Goal: Find contact information: Find contact information

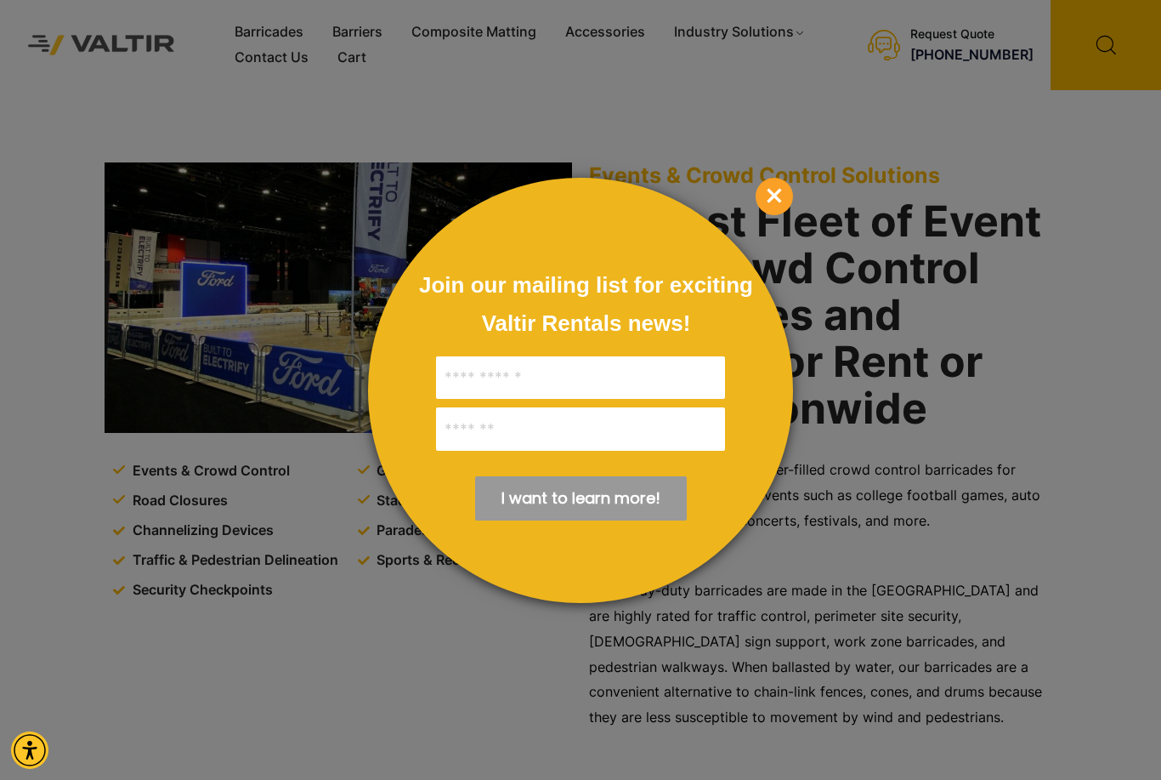
click at [777, 202] on span "×" at bounding box center [774, 196] width 37 height 37
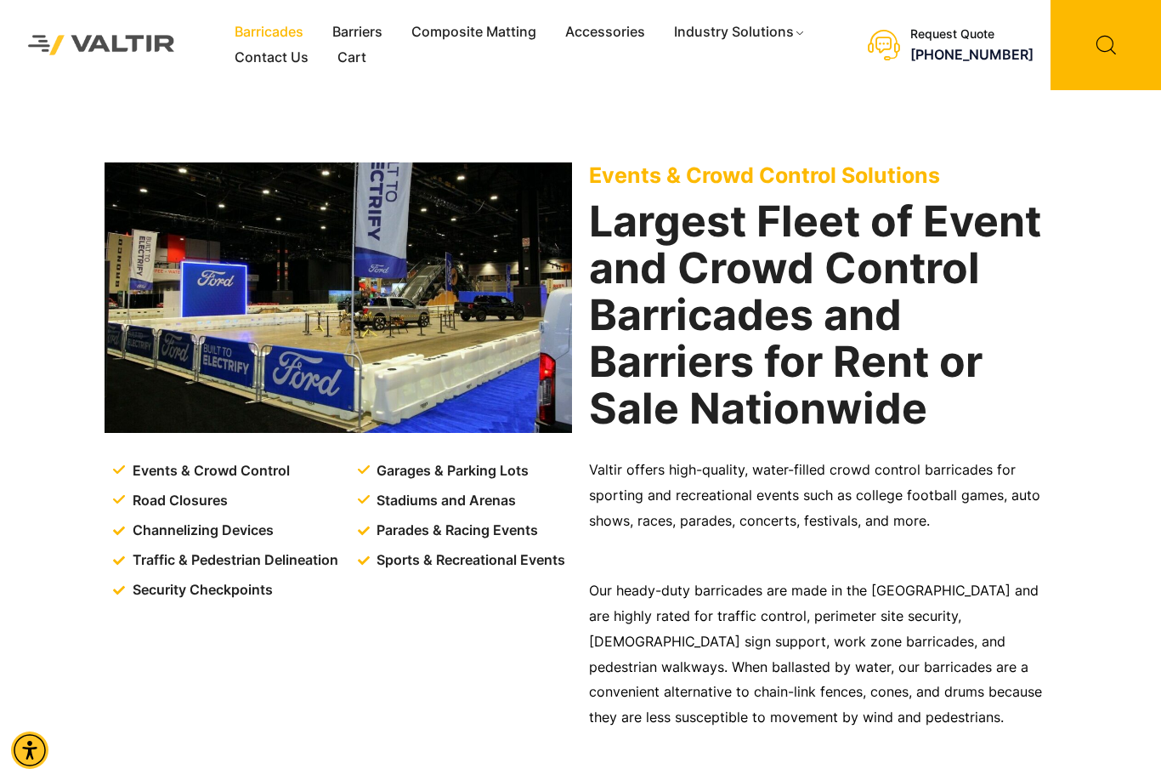
click at [282, 27] on link "Barricades" at bounding box center [269, 33] width 98 height 26
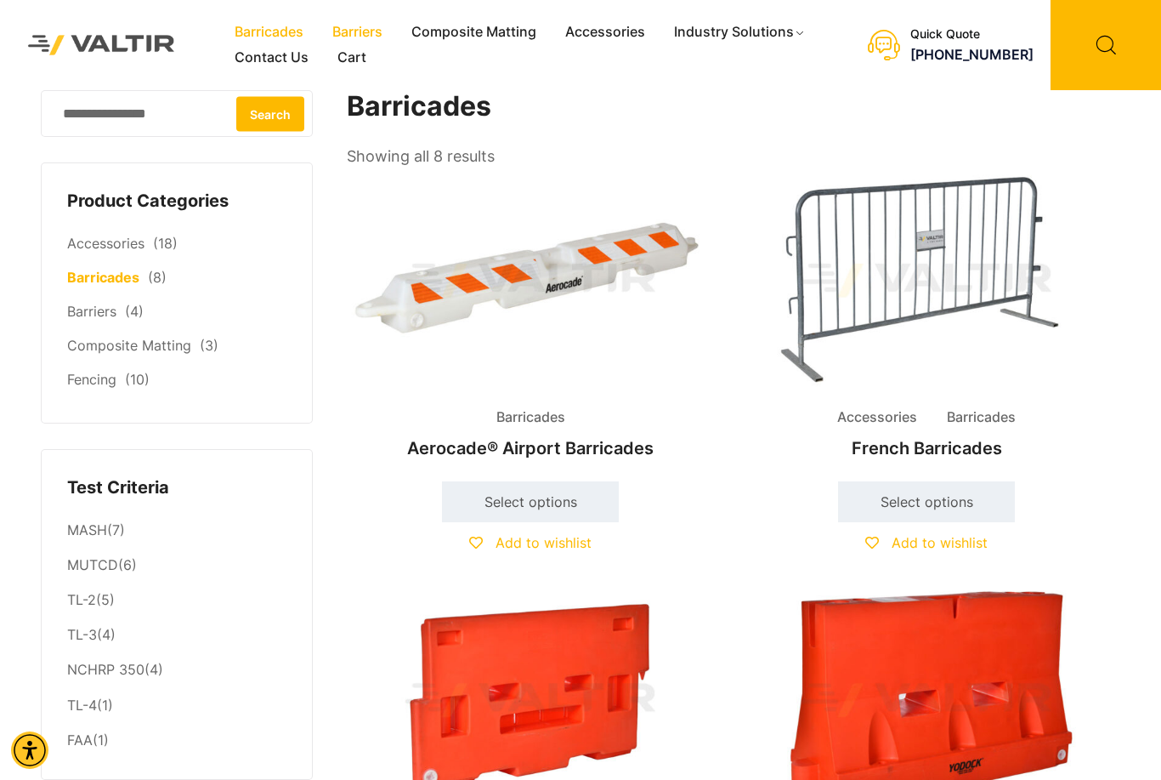
click at [360, 35] on link "Barriers" at bounding box center [357, 33] width 79 height 26
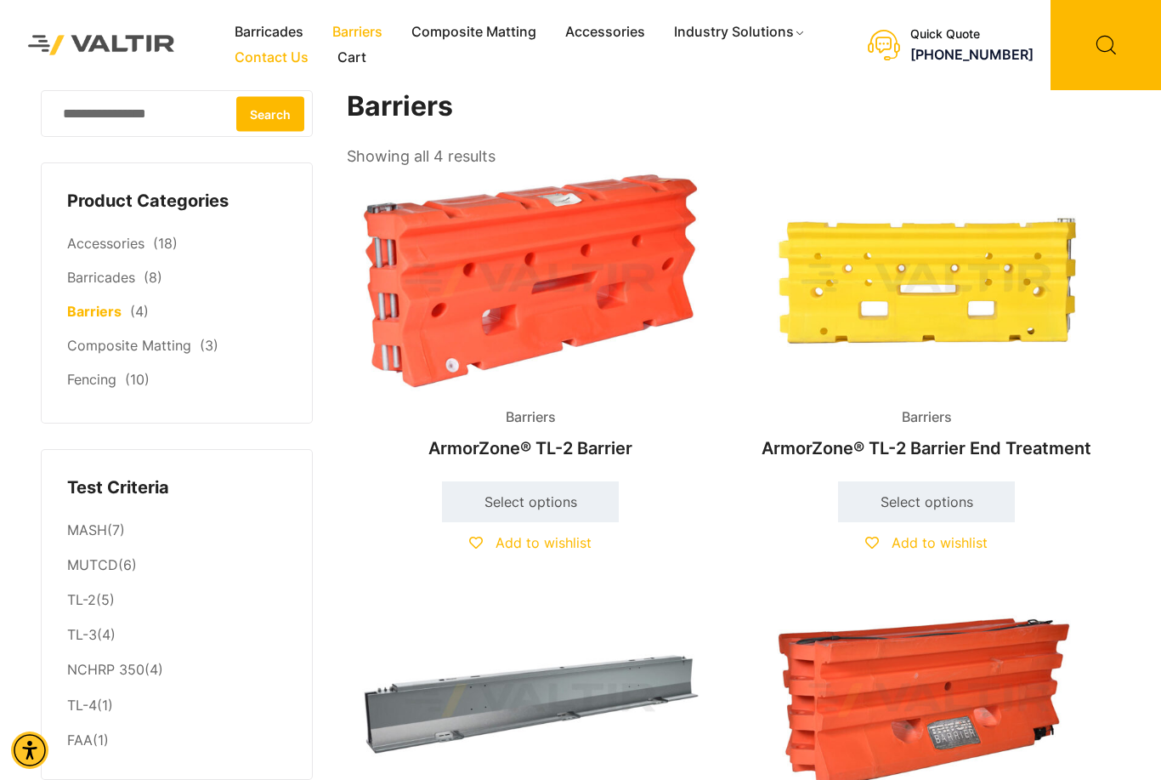
click at [290, 63] on link "Contact Us" at bounding box center [271, 58] width 103 height 26
